Goal: Task Accomplishment & Management: Manage account settings

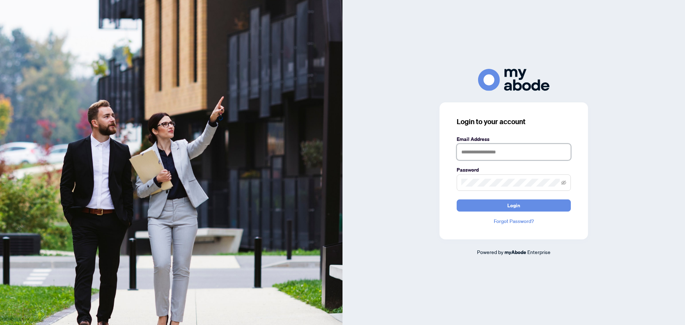
click at [505, 152] on input "text" at bounding box center [514, 152] width 114 height 16
type input "**********"
click at [497, 178] on span at bounding box center [514, 183] width 114 height 16
click at [518, 207] on span "Login" at bounding box center [514, 205] width 13 height 11
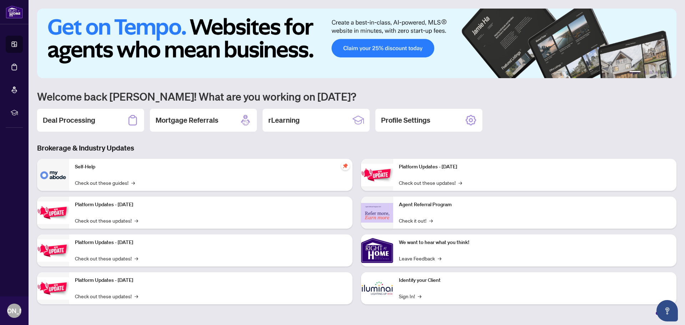
click at [66, 122] on h2 "Deal Processing" at bounding box center [69, 120] width 52 height 10
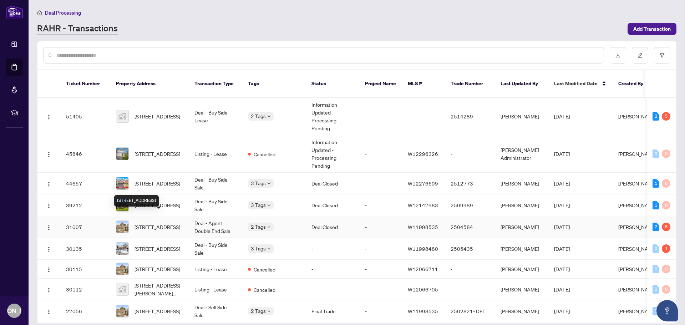
click at [148, 223] on span "[STREET_ADDRESS]" at bounding box center [158, 227] width 46 height 8
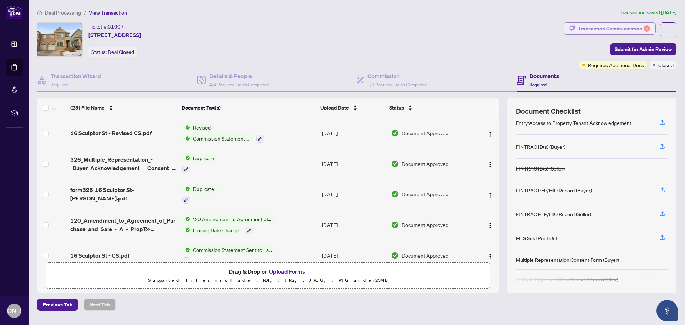
click at [610, 26] on div "Transaction Communication 5" at bounding box center [614, 28] width 72 height 11
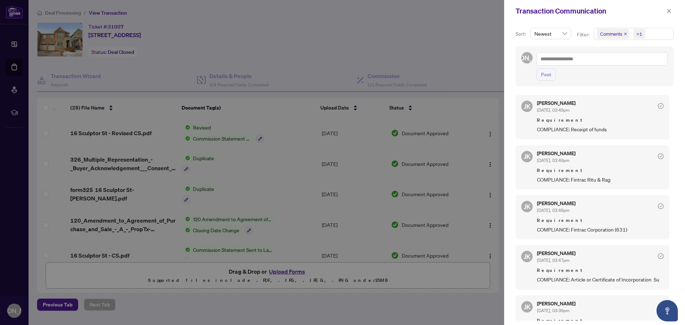
scroll to position [464, 0]
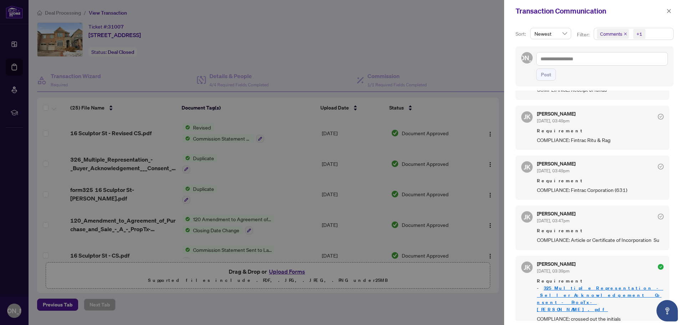
click at [332, 74] on div at bounding box center [342, 162] width 685 height 325
click at [669, 11] on icon "close" at bounding box center [669, 11] width 4 height 4
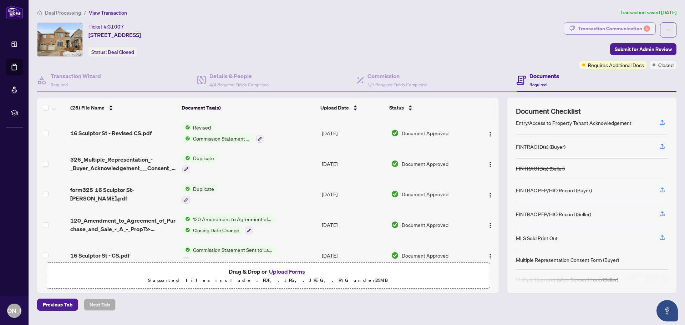
click at [602, 26] on div "Transaction Communication 5" at bounding box center [614, 28] width 72 height 11
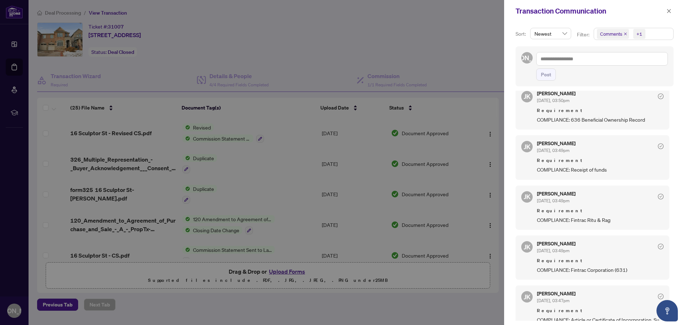
scroll to position [428, 0]
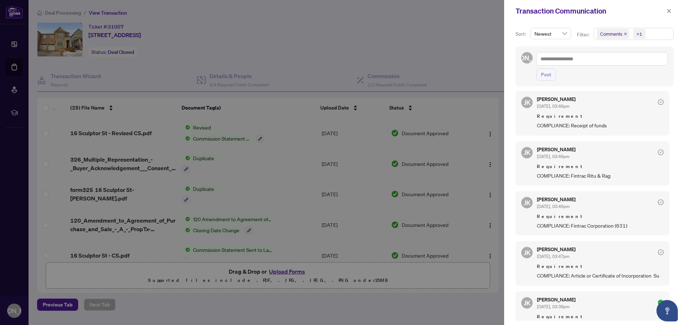
click at [387, 54] on div at bounding box center [342, 162] width 685 height 325
click at [667, 12] on icon "close" at bounding box center [669, 11] width 5 height 5
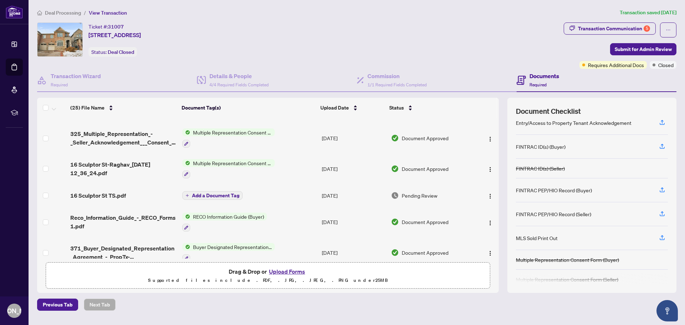
scroll to position [250, 0]
